Goal: Register for event/course

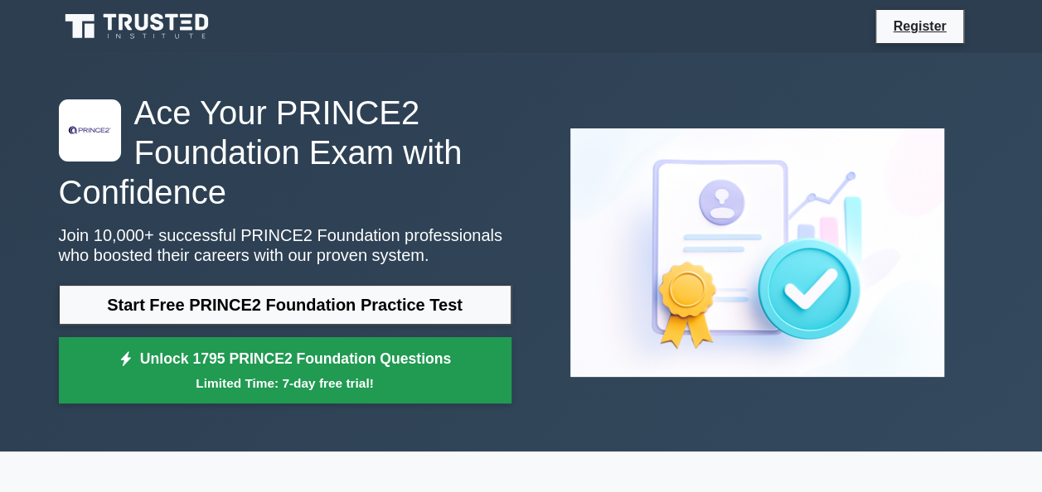
click at [265, 374] on small "Limited Time: 7-day free trial!" at bounding box center [285, 383] width 411 height 19
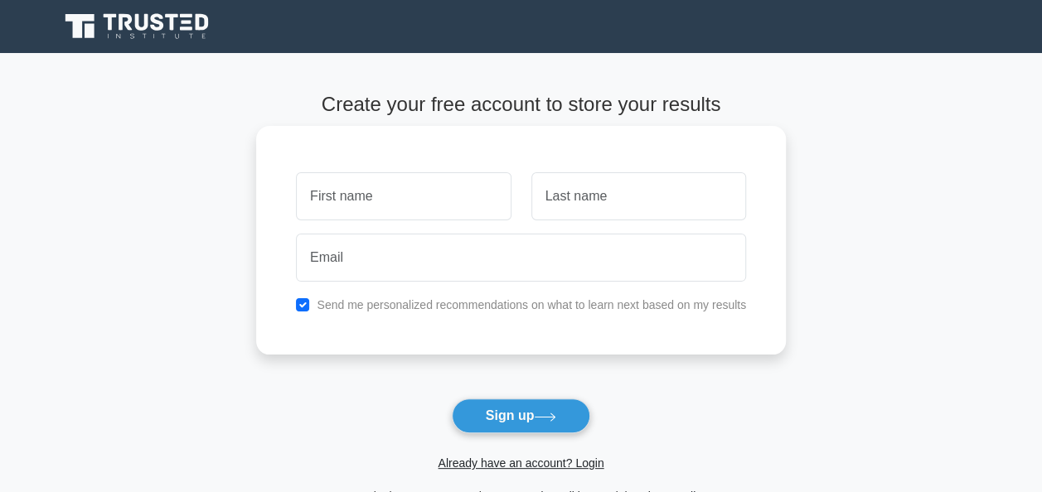
click at [379, 206] on input "text" at bounding box center [403, 196] width 215 height 48
type input "Saira"
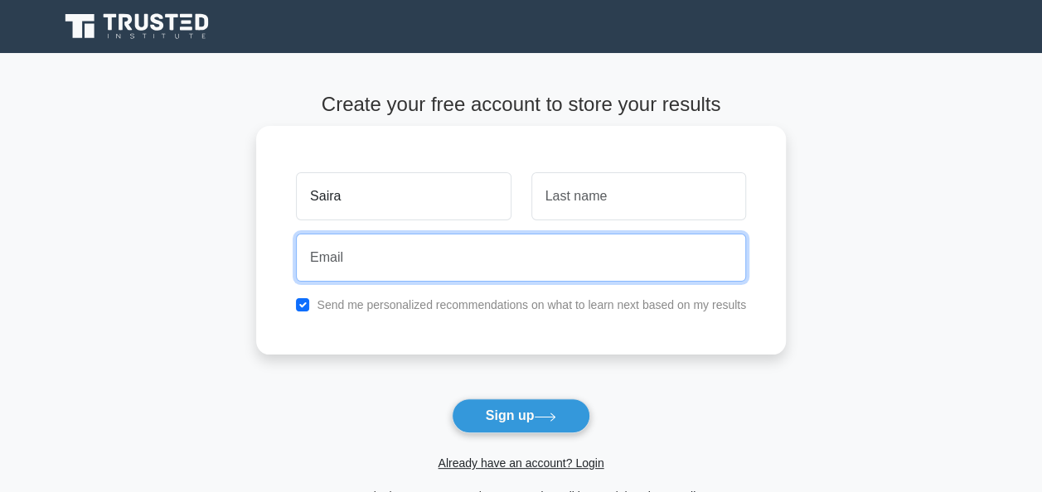
click at [366, 267] on input "email" at bounding box center [521, 258] width 450 height 48
type input "sayra_1986@hotmail.com"
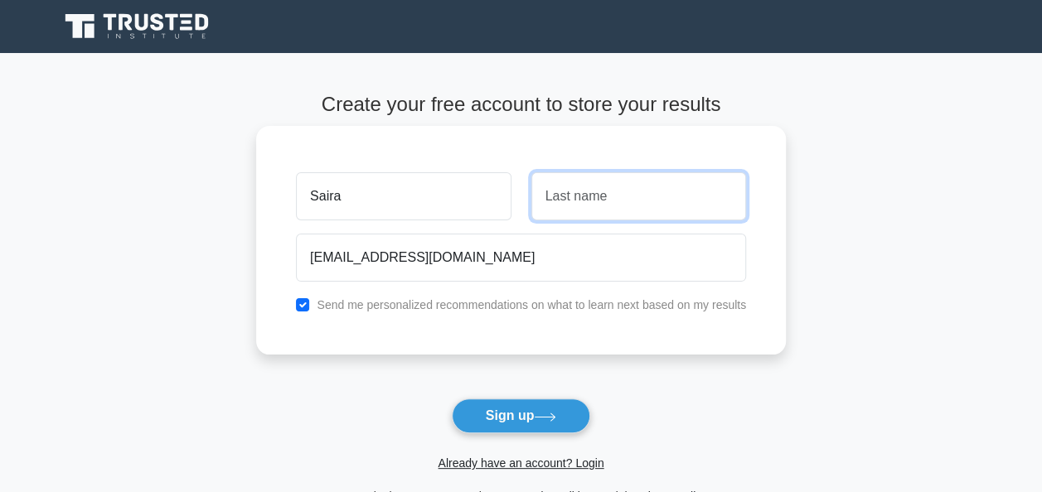
click at [564, 193] on input "text" at bounding box center [638, 196] width 215 height 48
type input "ikram"
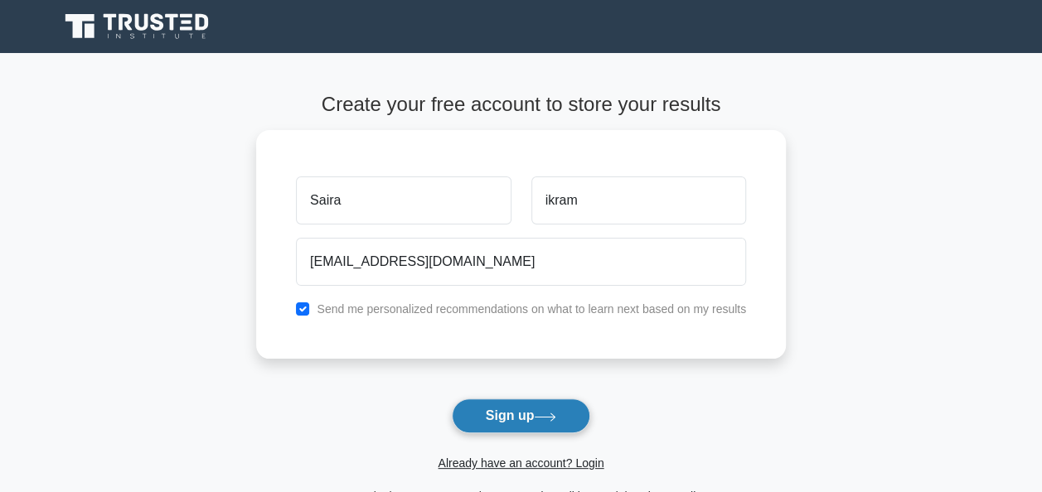
click at [536, 422] on button "Sign up" at bounding box center [521, 416] width 139 height 35
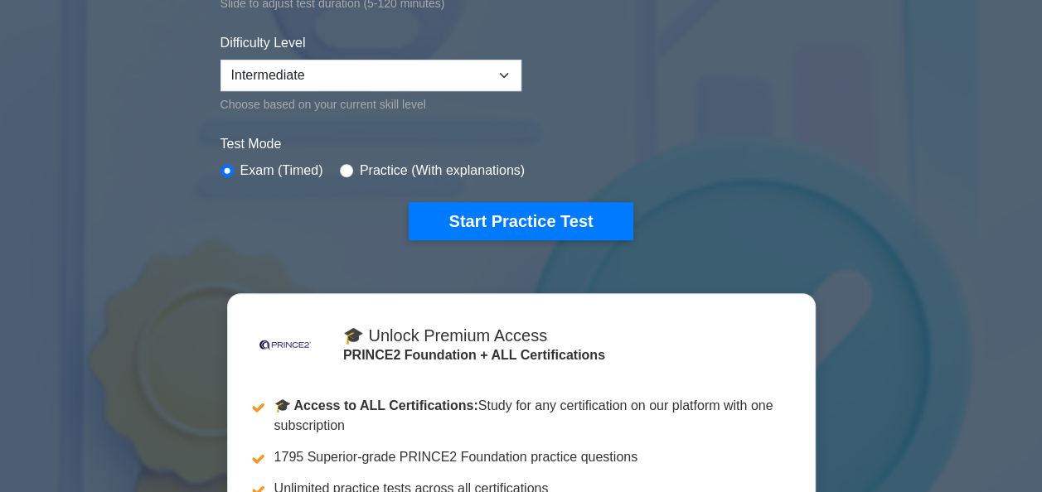
scroll to position [342, 0]
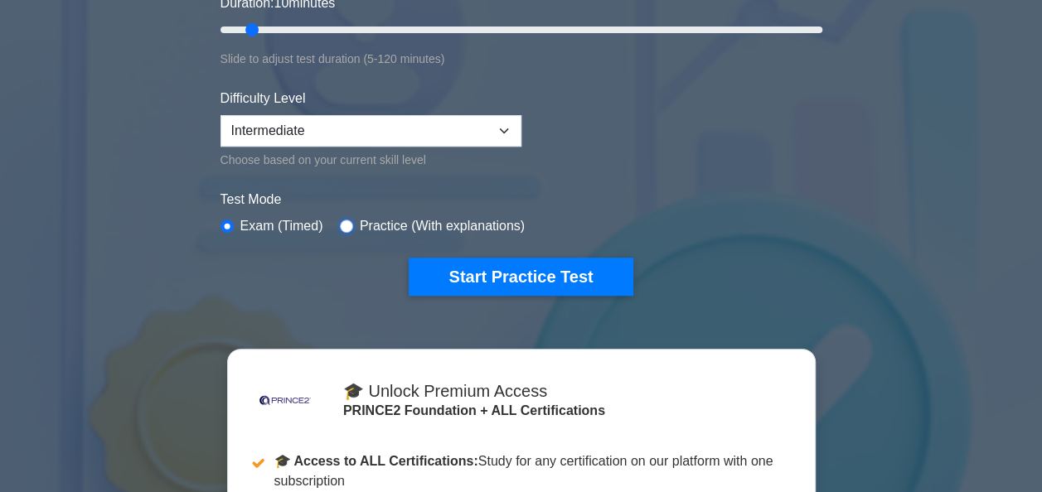
click at [345, 221] on input "radio" at bounding box center [346, 226] width 13 height 13
radio input "true"
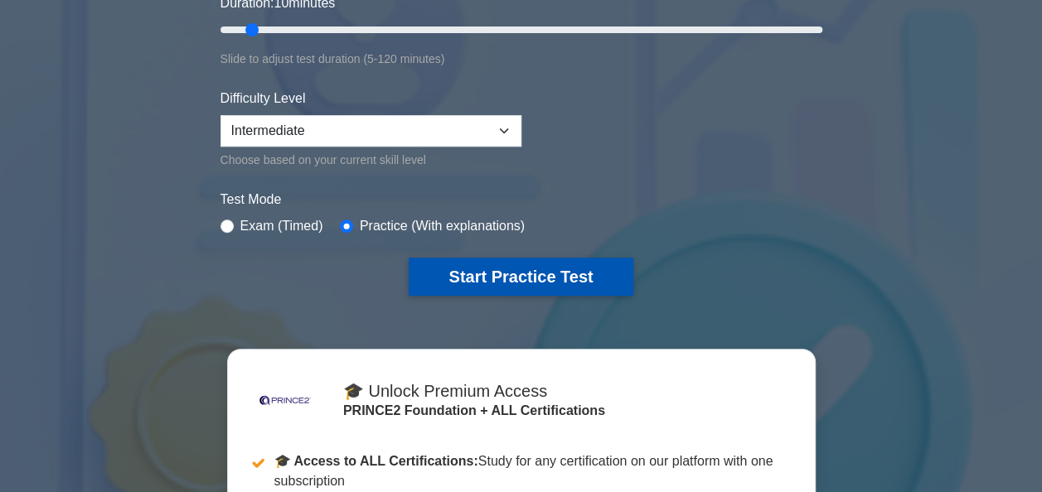
click at [504, 283] on button "Start Practice Test" at bounding box center [521, 277] width 224 height 38
